Goal: Task Accomplishment & Management: Use online tool/utility

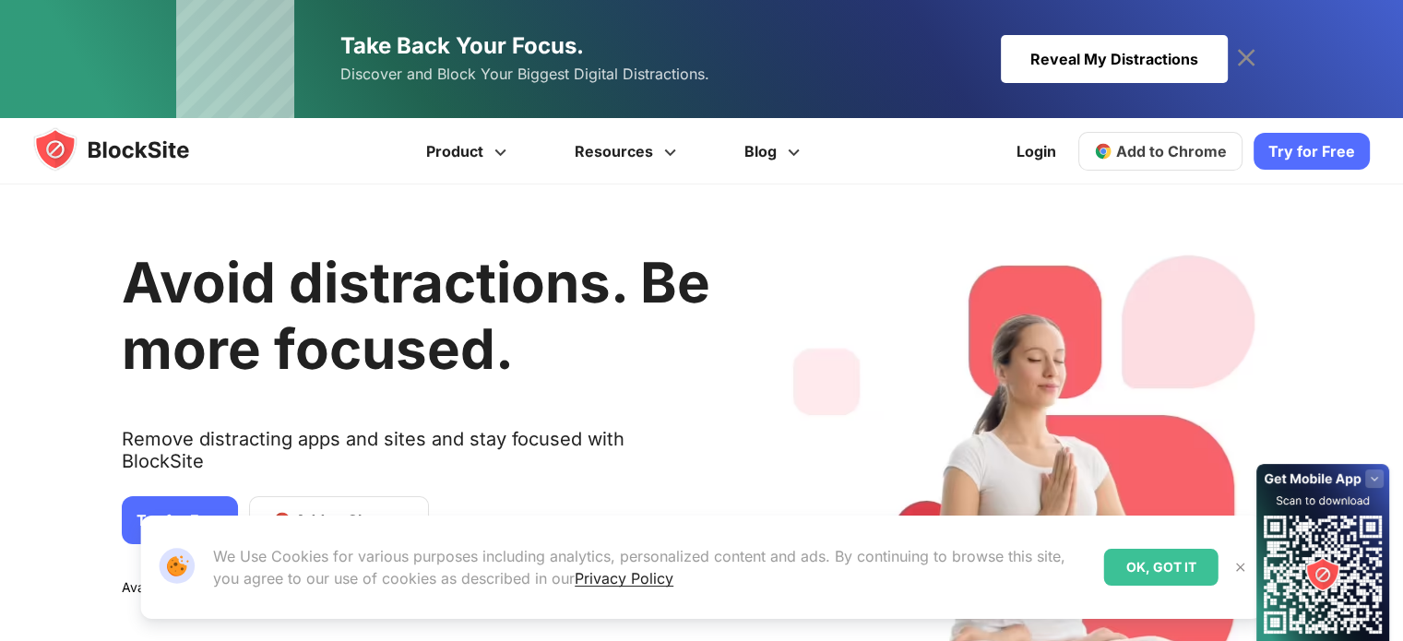
click at [141, 496] on link "Try for Free" at bounding box center [180, 520] width 116 height 48
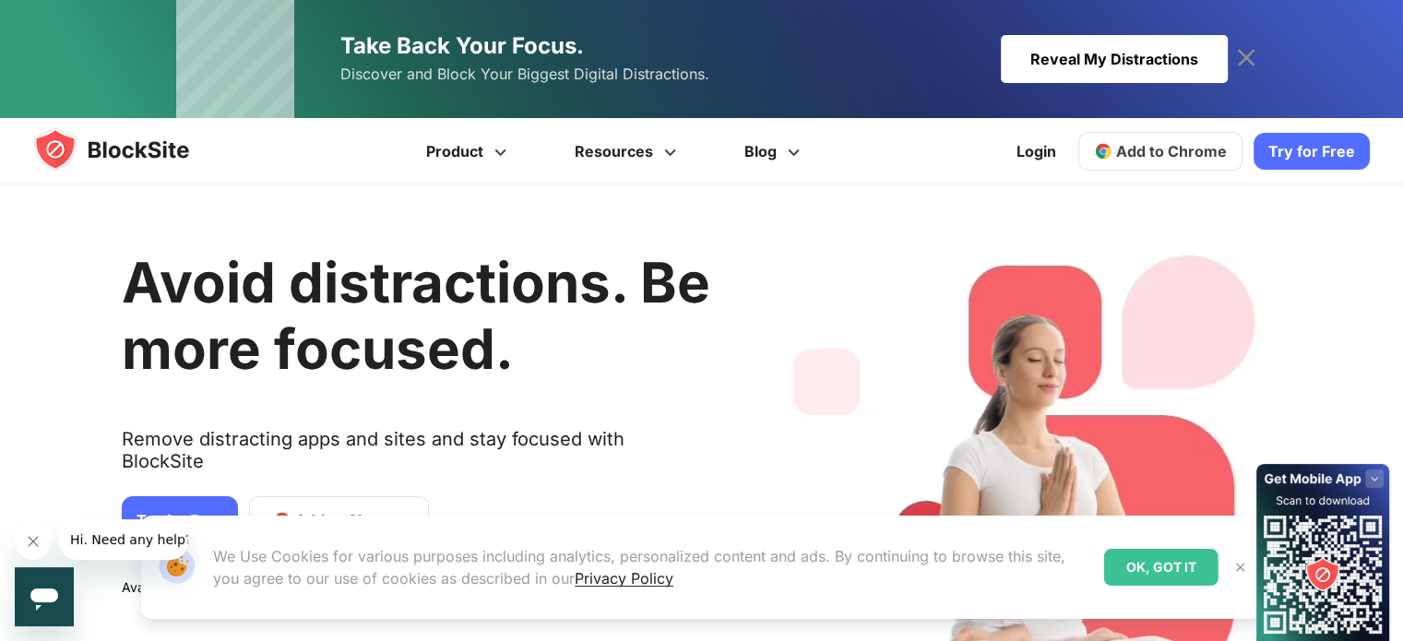
click at [1140, 142] on span "Add to Chrome" at bounding box center [1171, 151] width 111 height 18
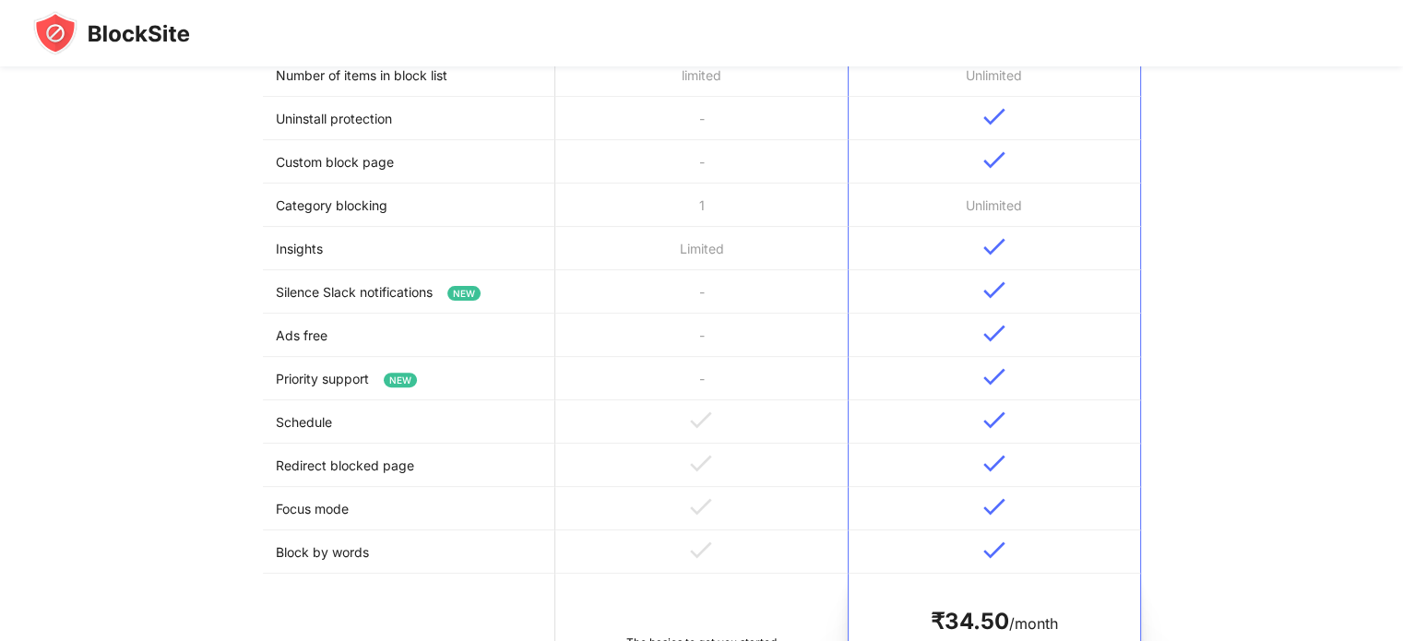
scroll to position [1121, 0]
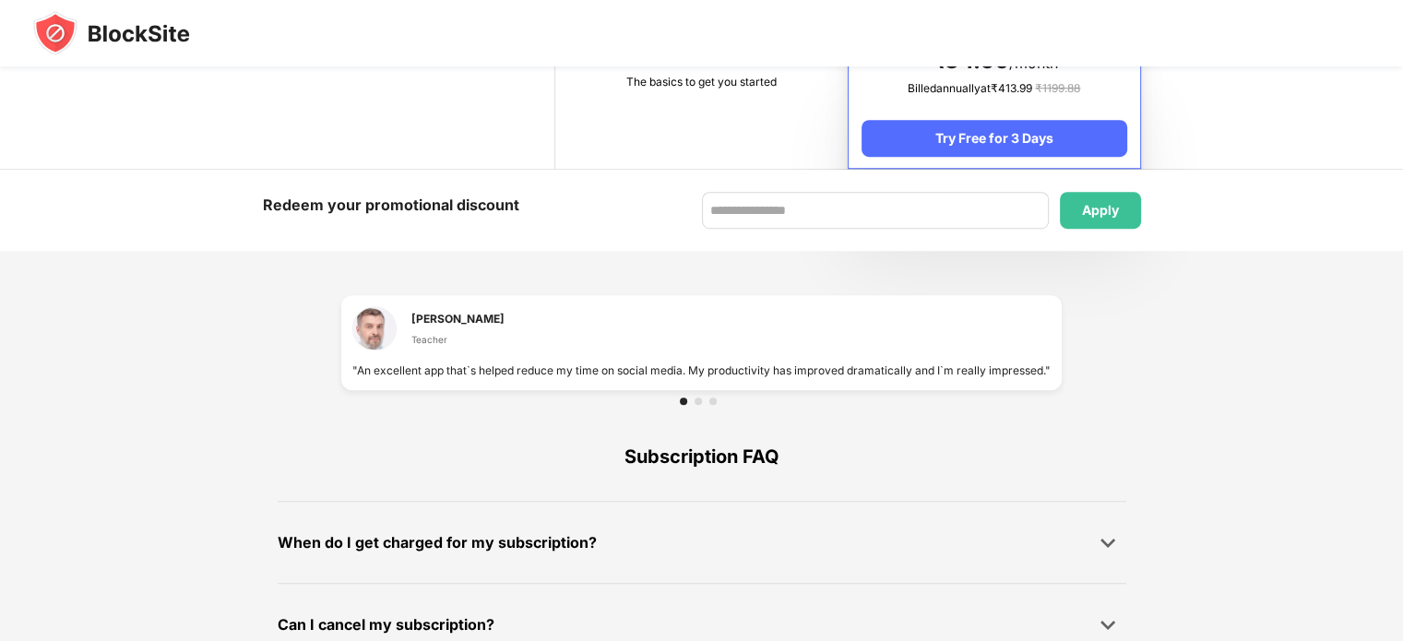
click at [596, 150] on td "The basics to get you started" at bounding box center [701, 91] width 292 height 156
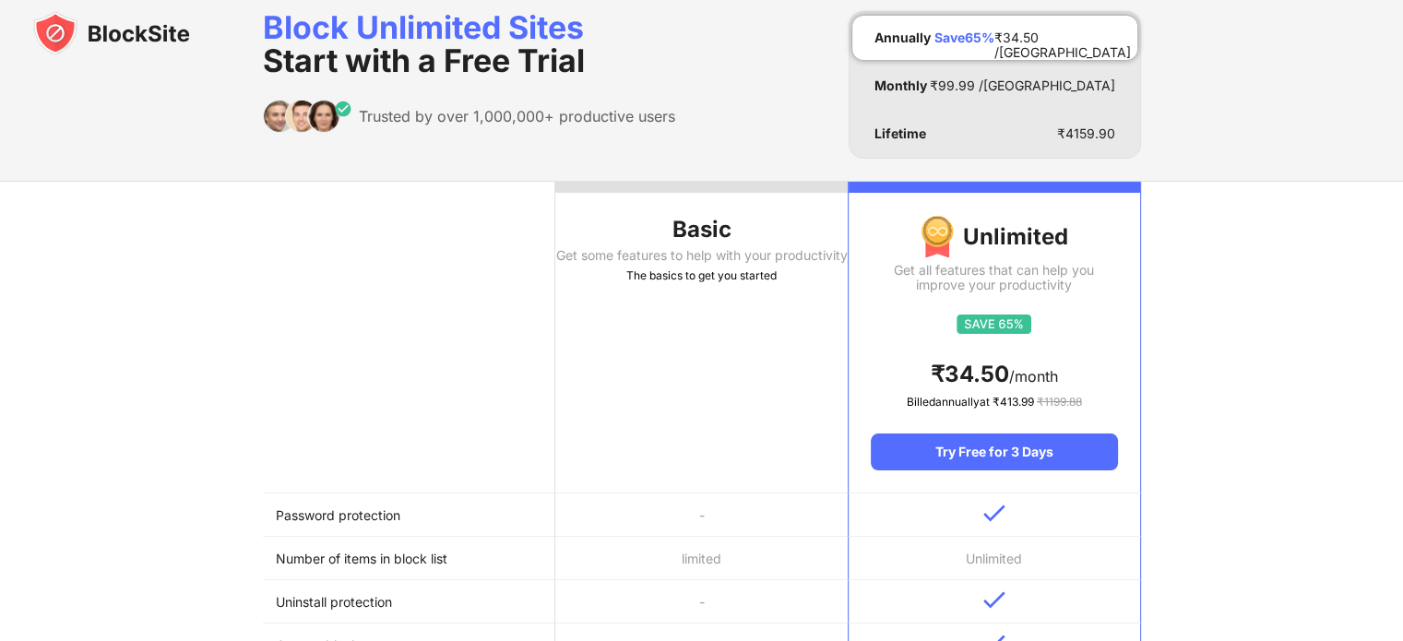
scroll to position [0, 0]
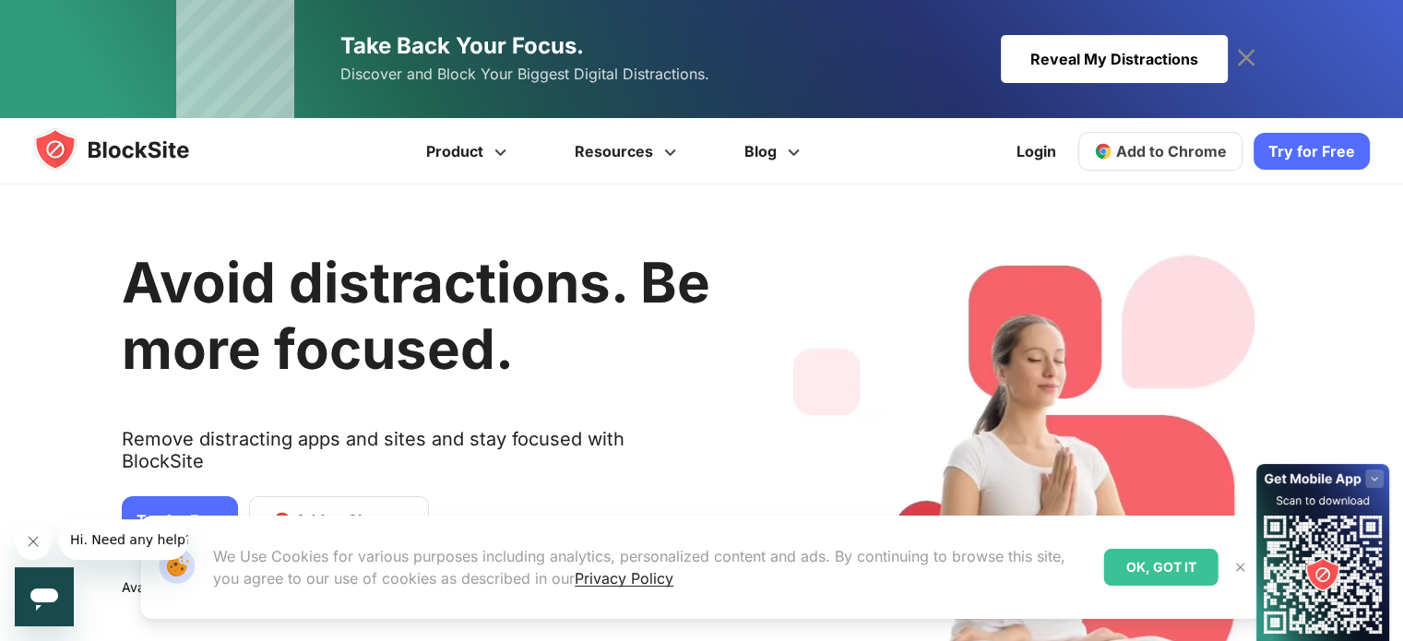
click at [1289, 139] on link "Try for Free" at bounding box center [1311, 151] width 116 height 37
click at [1136, 160] on link "Add to Chrome" at bounding box center [1160, 151] width 164 height 39
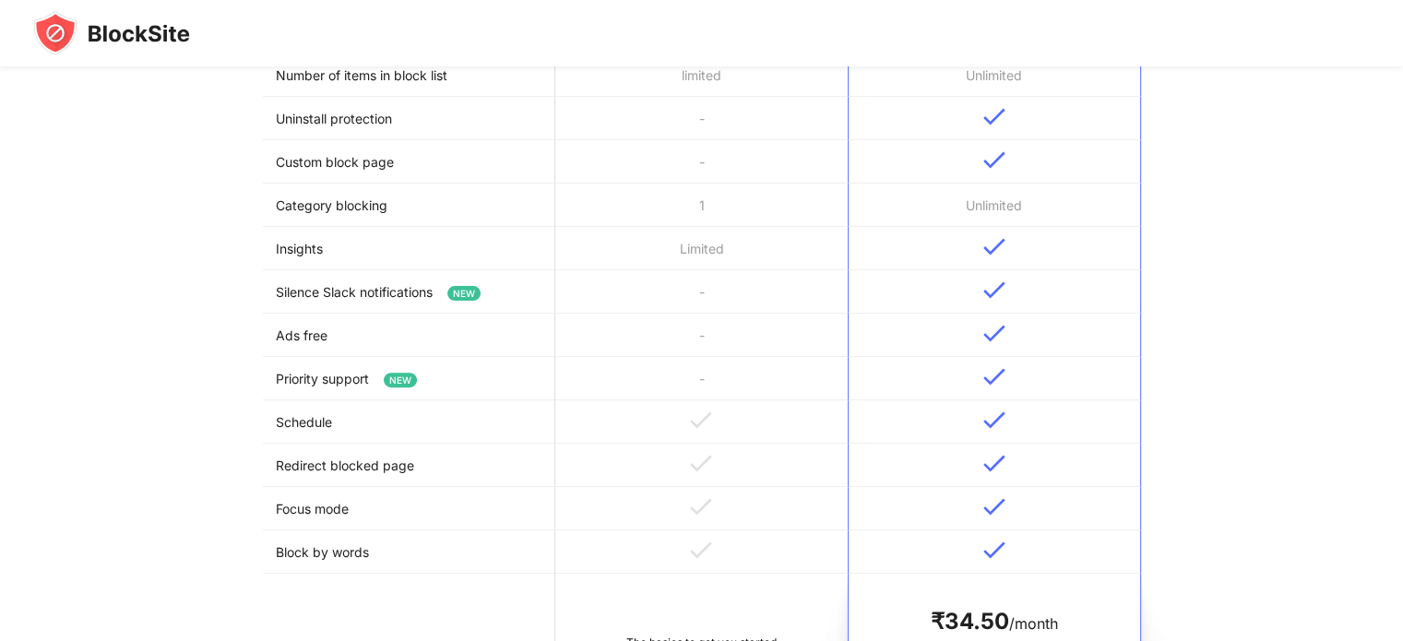
scroll to position [1121, 0]
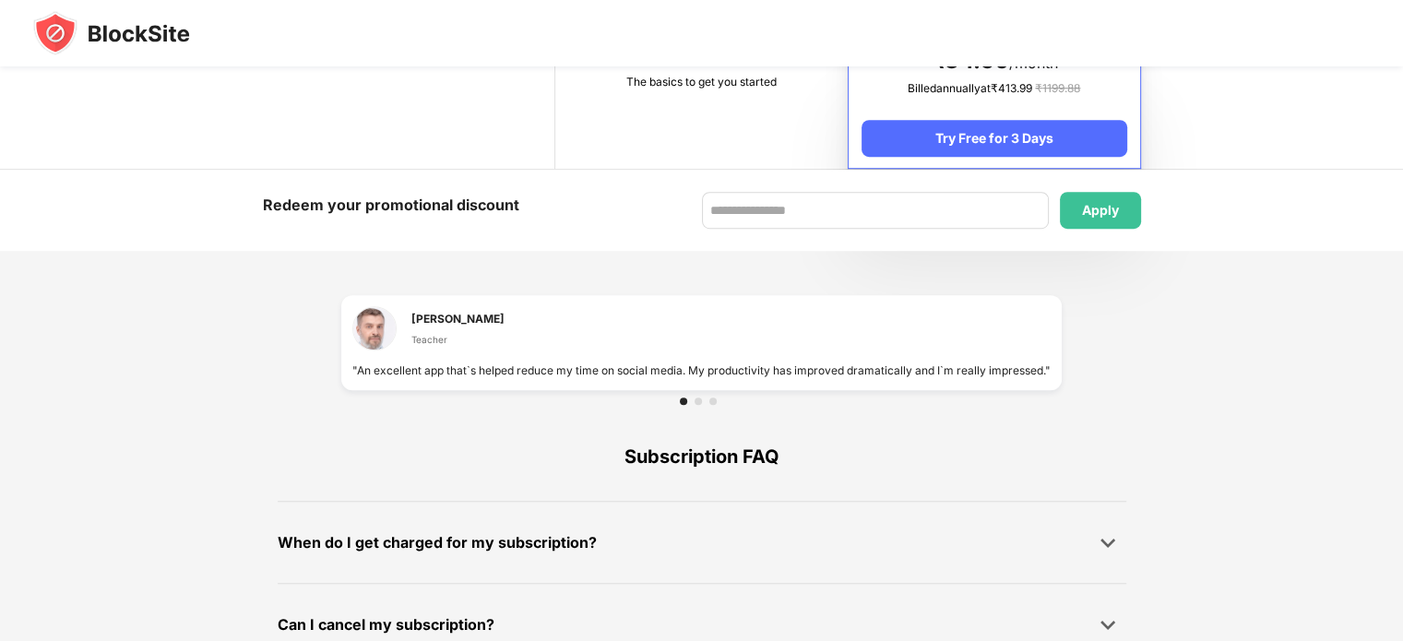
click at [648, 80] on div "The basics to get you started" at bounding box center [701, 82] width 267 height 18
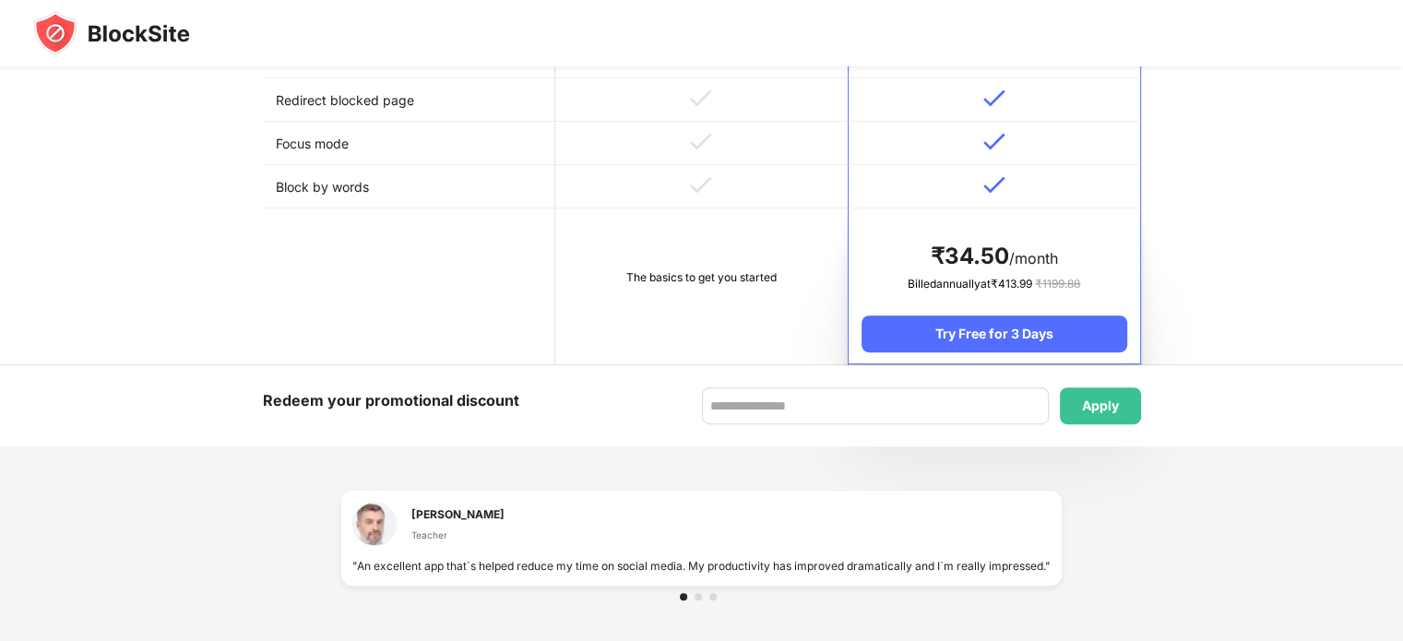
scroll to position [0, 0]
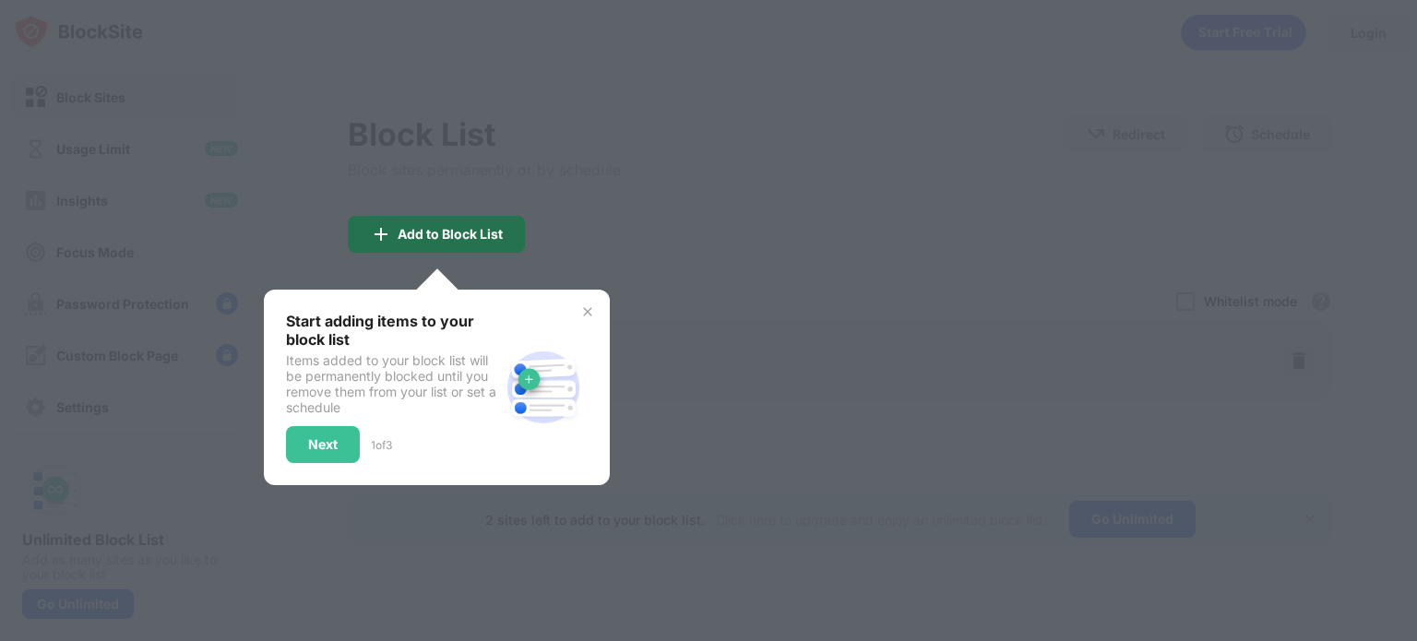
click at [456, 242] on div "Add to Block List" at bounding box center [436, 234] width 177 height 37
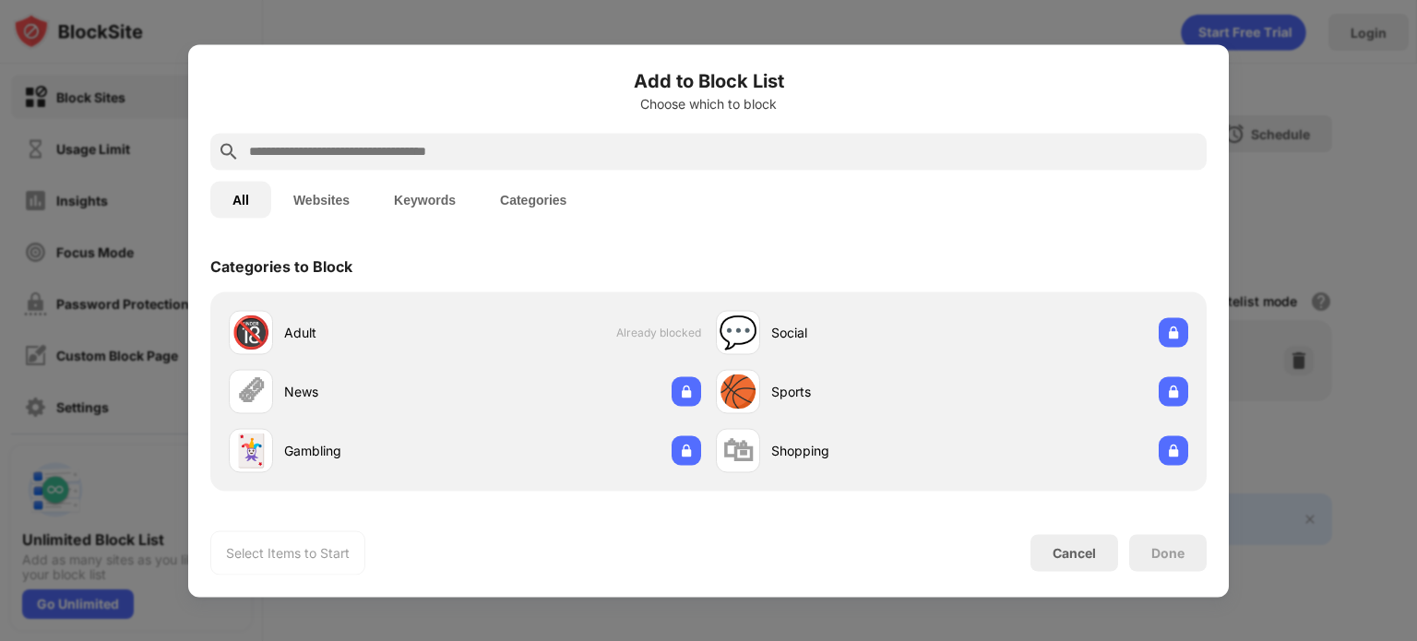
drag, startPoint x: 510, startPoint y: 136, endPoint x: 509, endPoint y: 150, distance: 14.8
click at [509, 150] on div at bounding box center [708, 151] width 996 height 37
click at [509, 150] on input "text" at bounding box center [723, 151] width 952 height 22
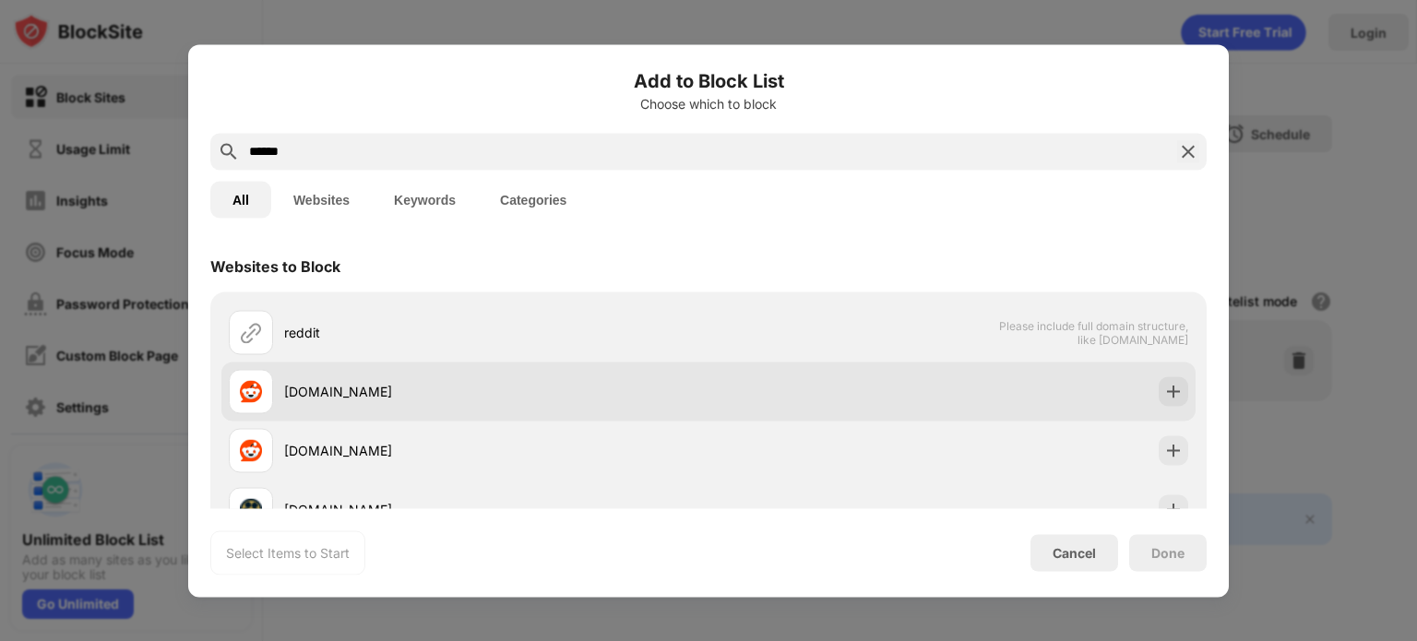
type input "******"
click at [1158, 389] on div at bounding box center [1173, 391] width 30 height 30
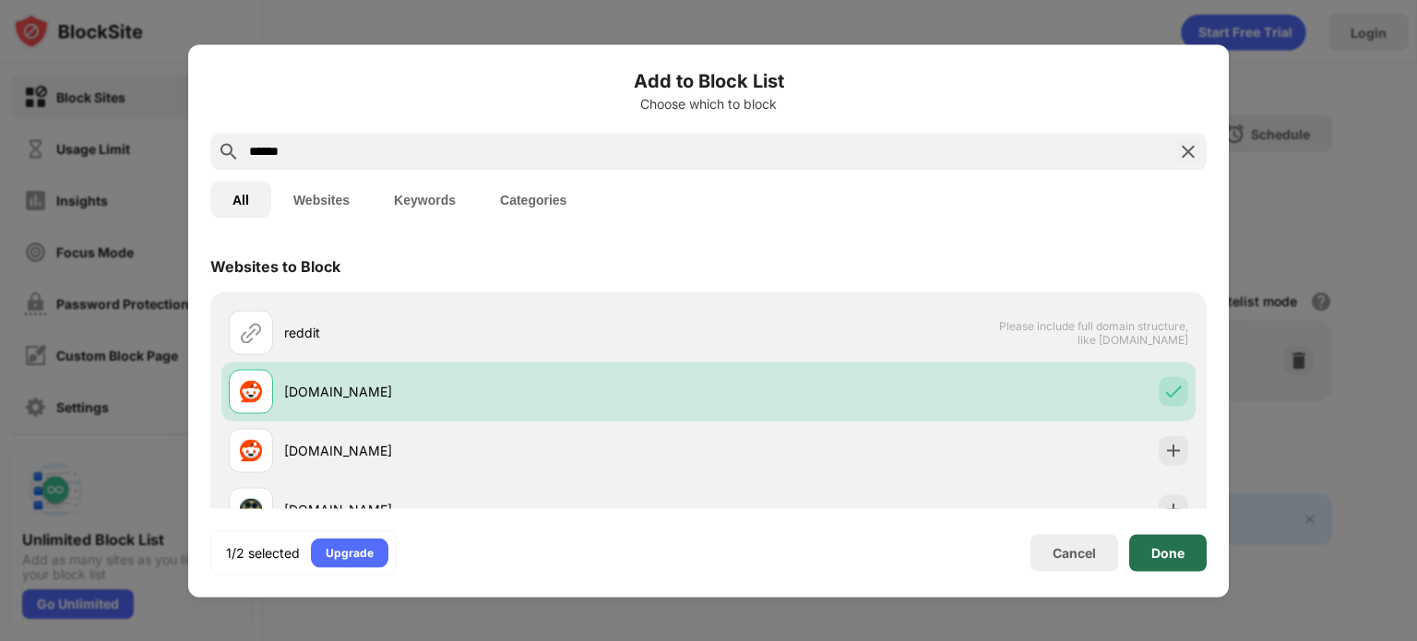
click at [1166, 563] on div "Done" at bounding box center [1167, 552] width 77 height 37
